Goal: Transaction & Acquisition: Purchase product/service

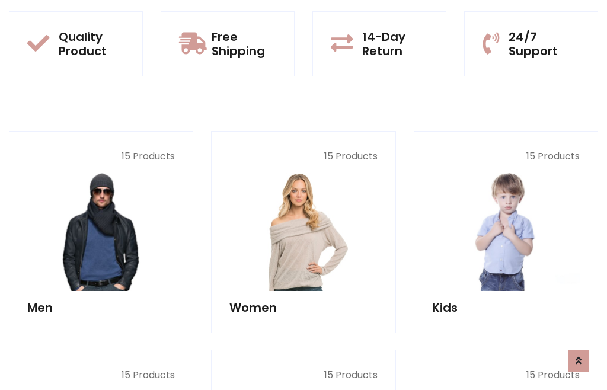
scroll to position [966, 0]
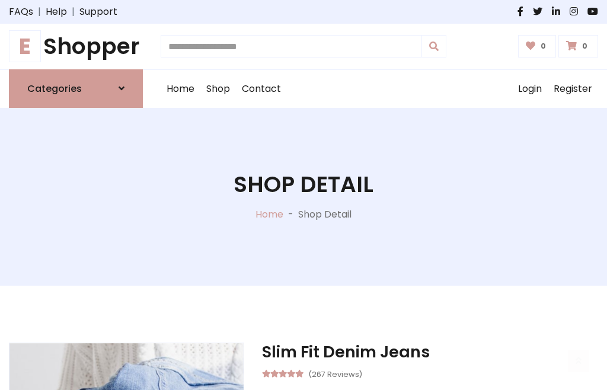
click at [76, 46] on h1 "E Shopper" at bounding box center [76, 46] width 134 height 27
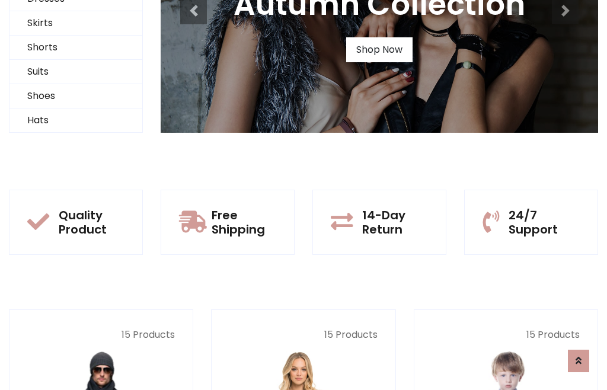
scroll to position [114, 0]
